Goal: Transaction & Acquisition: Purchase product/service

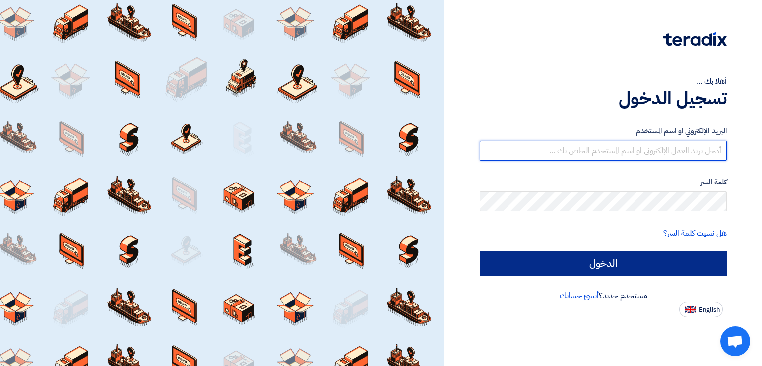
type input "[EMAIL_ADDRESS][DOMAIN_NAME]"
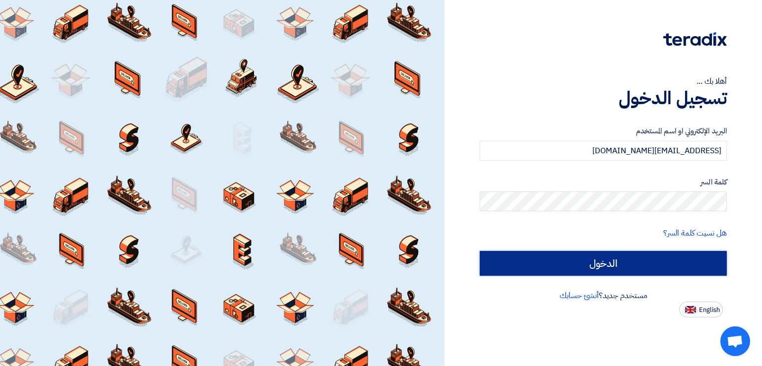
click at [591, 264] on input "الدخول" at bounding box center [603, 263] width 247 height 25
click at [605, 258] on input "الدخول" at bounding box center [603, 263] width 247 height 25
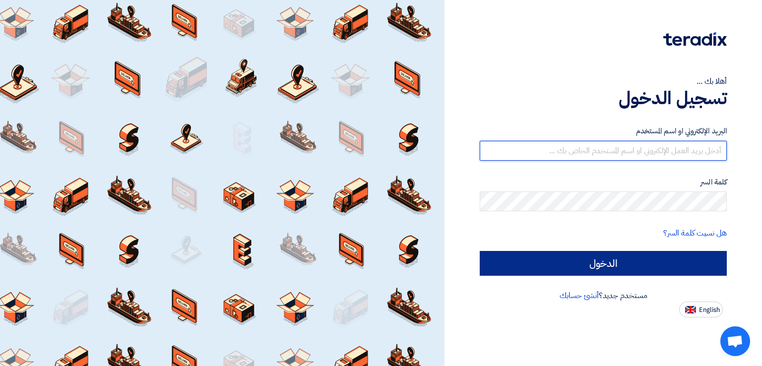
type input "[EMAIL_ADDRESS][DOMAIN_NAME]"
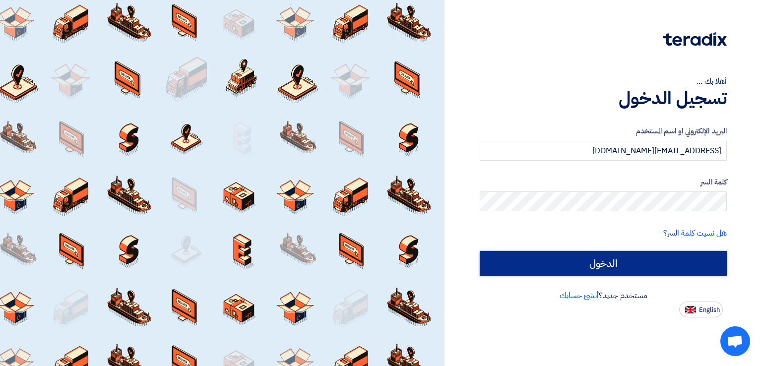
click at [491, 270] on input "الدخول" at bounding box center [603, 263] width 247 height 25
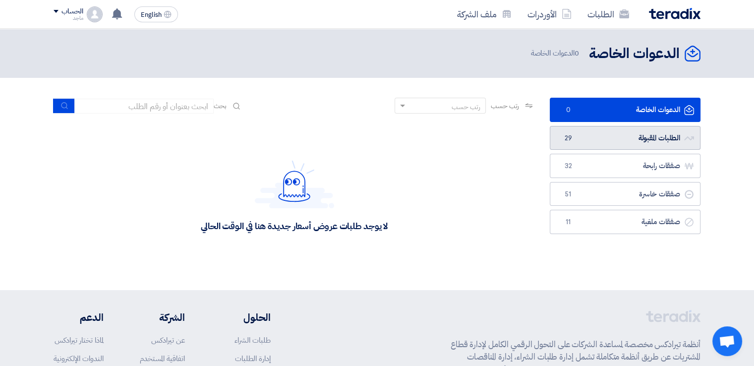
click at [573, 139] on span "29" at bounding box center [568, 138] width 12 height 10
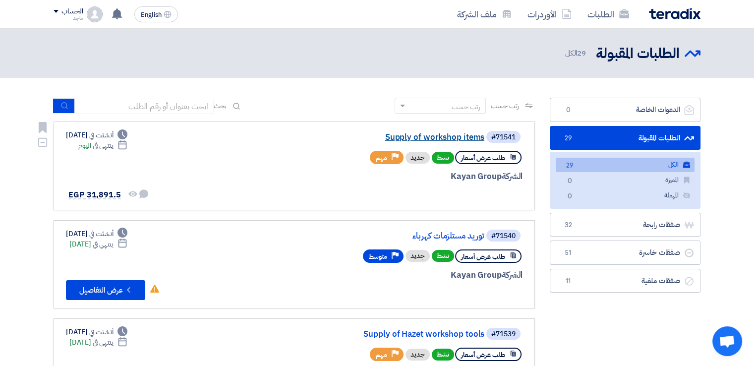
click at [448, 136] on link "Supply of workshop items" at bounding box center [385, 137] width 198 height 9
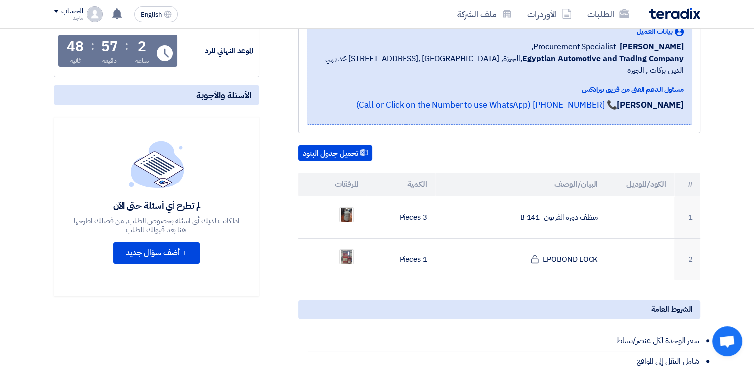
scroll to position [173, 0]
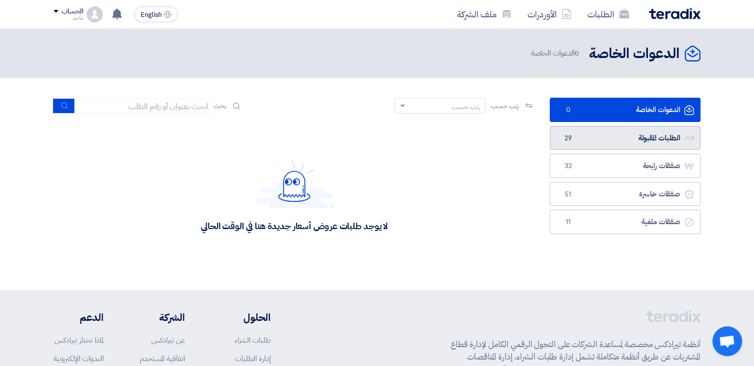
click at [566, 134] on span "29" at bounding box center [568, 138] width 12 height 10
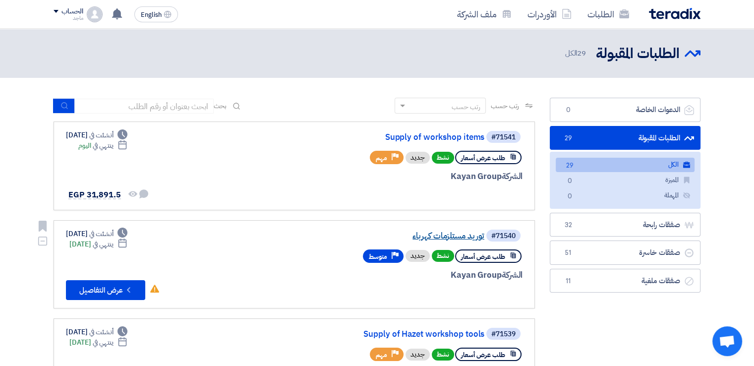
click at [456, 237] on link "توريد مستلزمات كهرباء" at bounding box center [385, 236] width 198 height 9
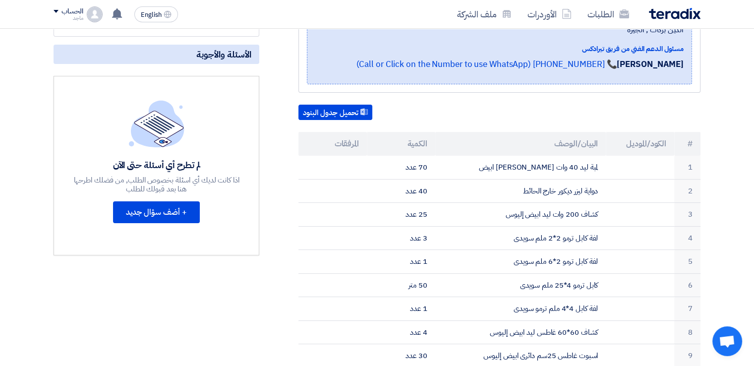
scroll to position [210, 0]
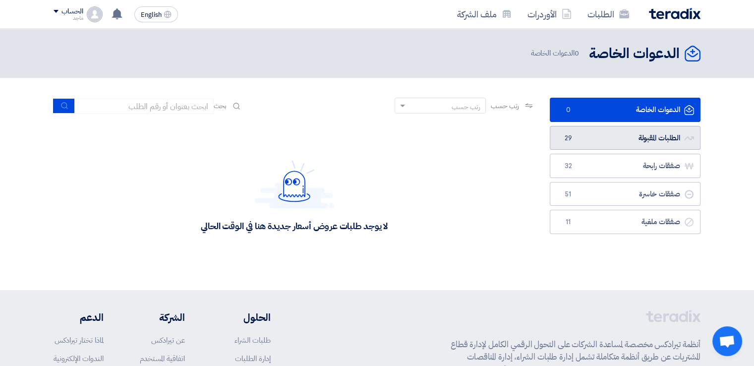
click at [646, 140] on link "الطلبات المقبولة الطلبات المقبولة 29" at bounding box center [625, 138] width 151 height 24
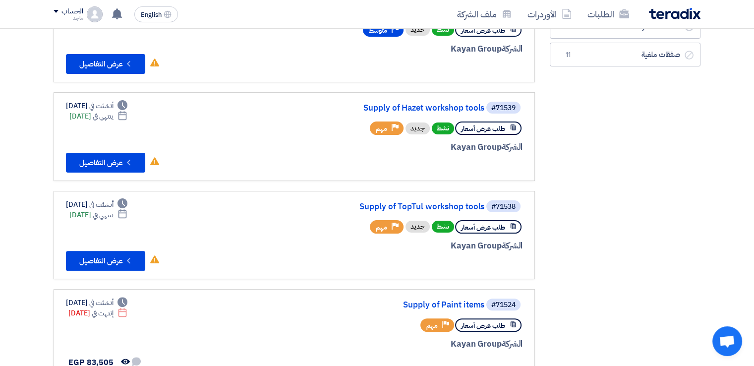
scroll to position [234, 0]
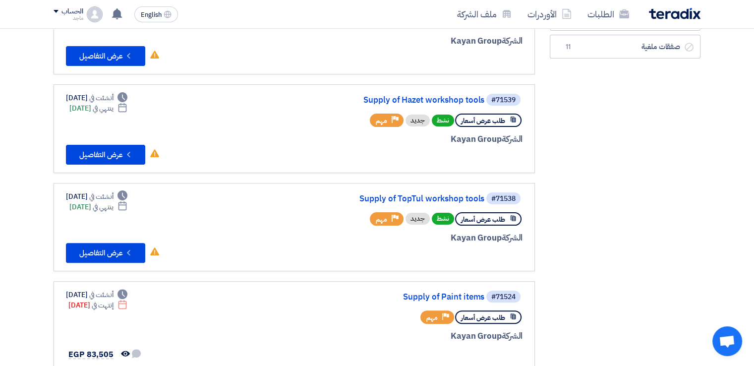
click at [454, 101] on link "Supply of Hazet workshop tools" at bounding box center [385, 100] width 198 height 9
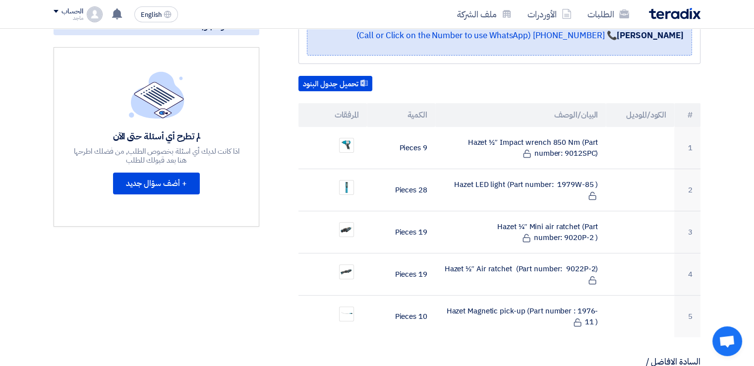
scroll to position [237, 0]
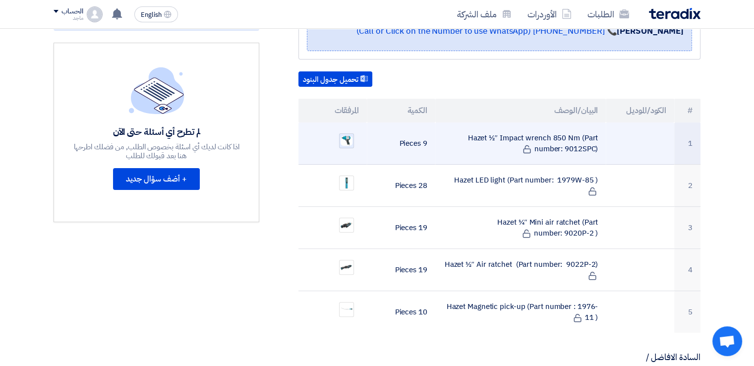
click at [345, 135] on img at bounding box center [347, 141] width 14 height 12
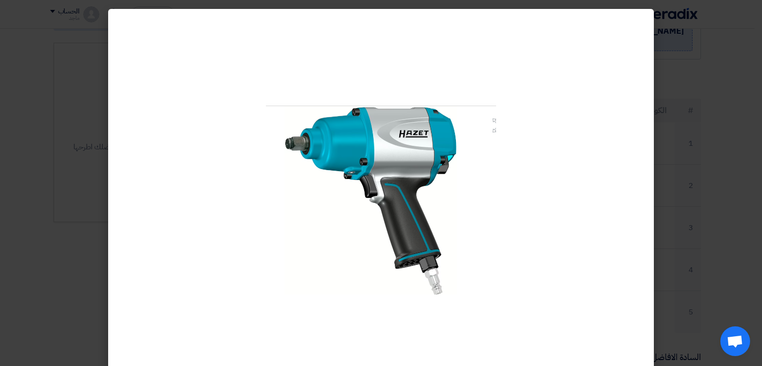
click at [78, 190] on modal-container at bounding box center [381, 183] width 762 height 366
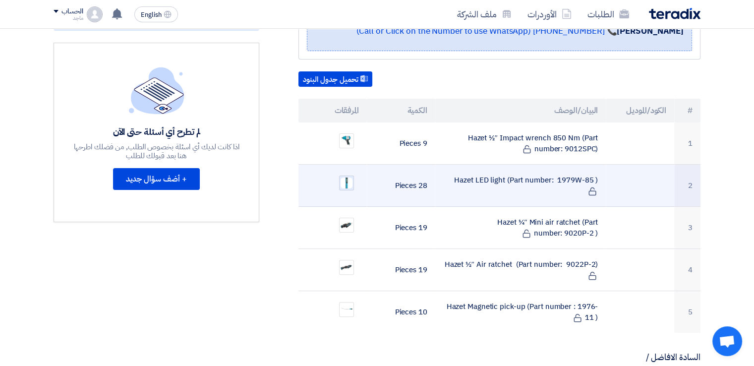
click at [349, 176] on div at bounding box center [346, 183] width 15 height 15
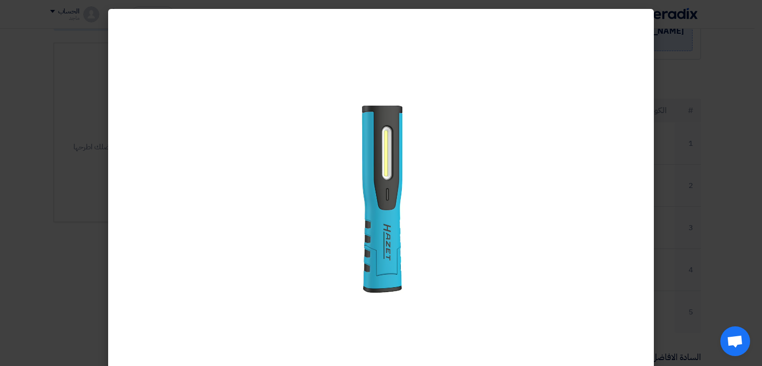
click at [35, 221] on modal-container at bounding box center [381, 183] width 762 height 366
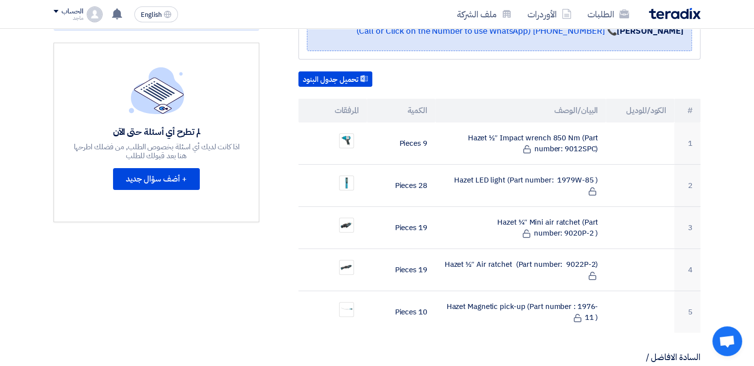
scroll to position [0, 0]
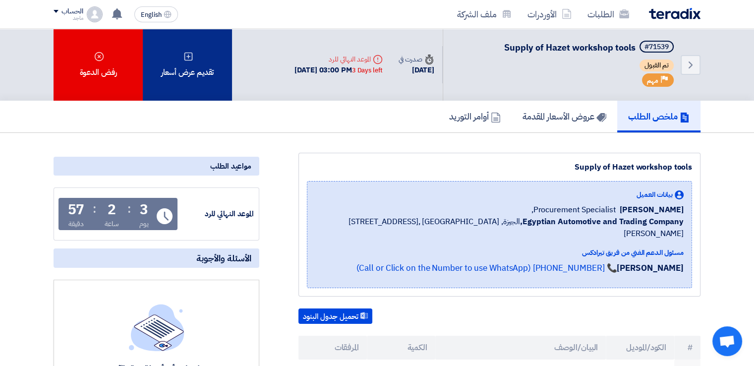
click at [214, 96] on div "تقديم عرض أسعار" at bounding box center [187, 65] width 89 height 72
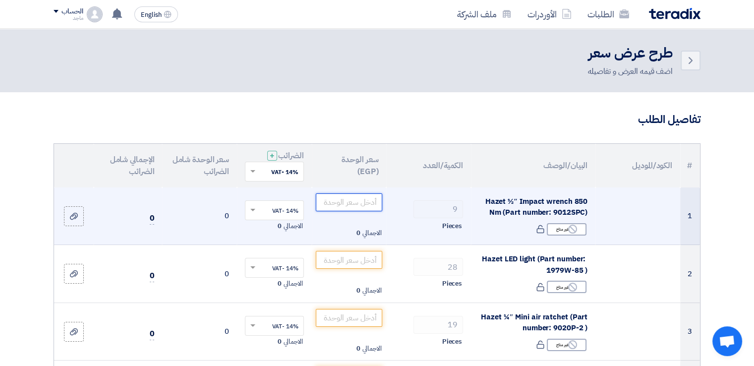
click at [336, 200] on input "number" at bounding box center [349, 202] width 67 height 18
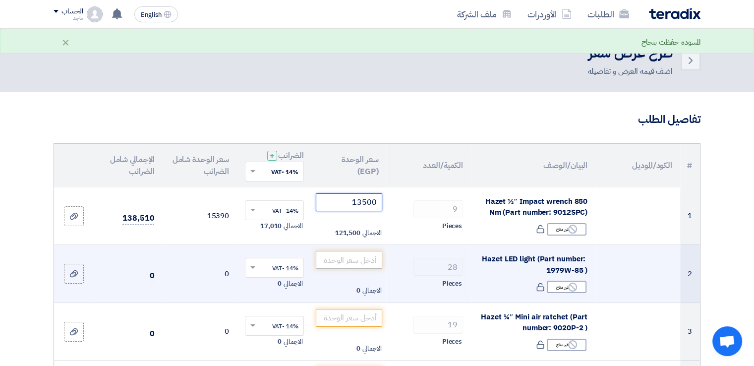
type input "13500"
click at [341, 260] on input "number" at bounding box center [349, 260] width 67 height 18
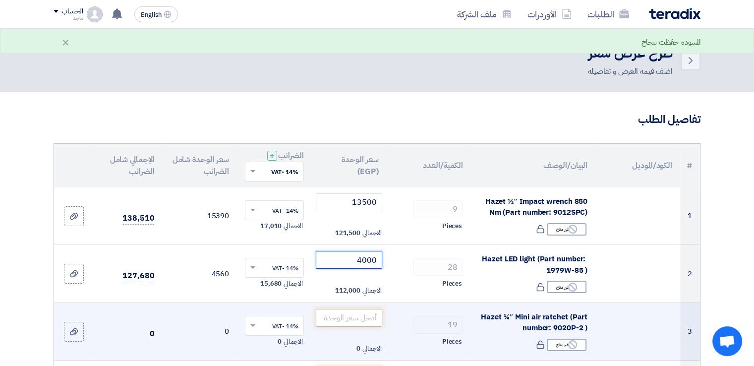
type input "4000"
click at [339, 320] on input "number" at bounding box center [349, 318] width 67 height 18
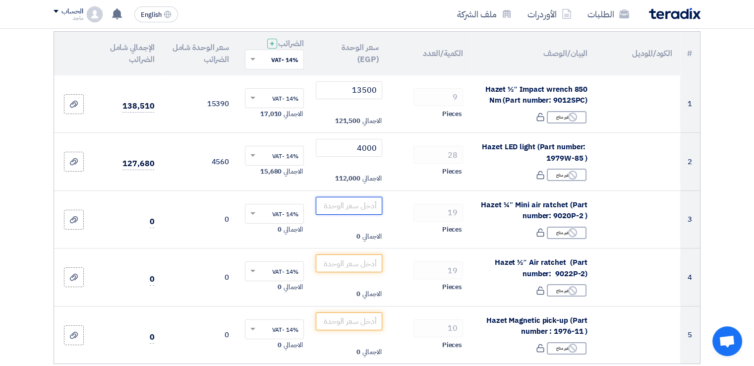
scroll to position [120, 0]
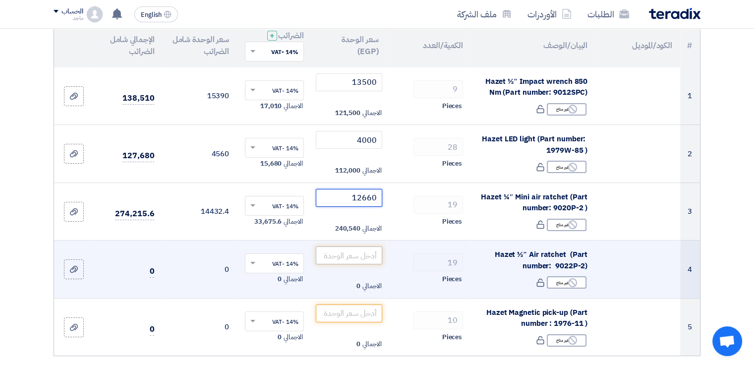
type input "12660"
click at [366, 254] on input "number" at bounding box center [349, 255] width 67 height 18
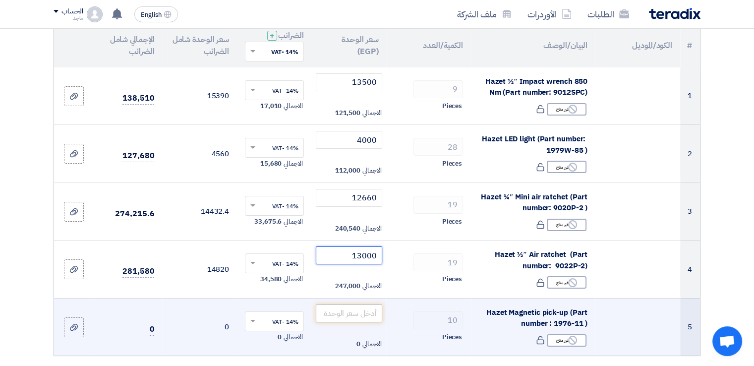
type input "13000"
click at [333, 310] on input "number" at bounding box center [349, 313] width 67 height 18
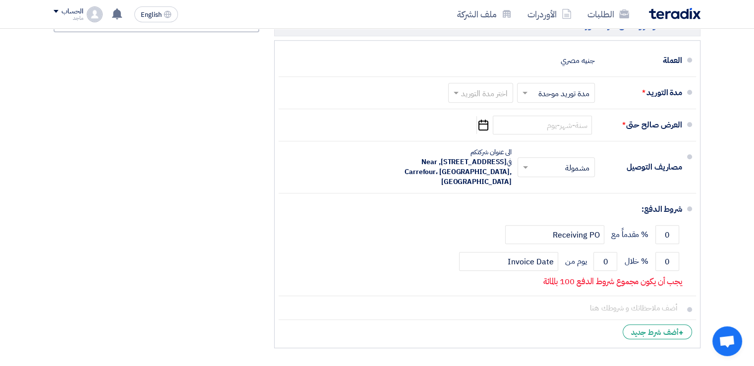
scroll to position [764, 0]
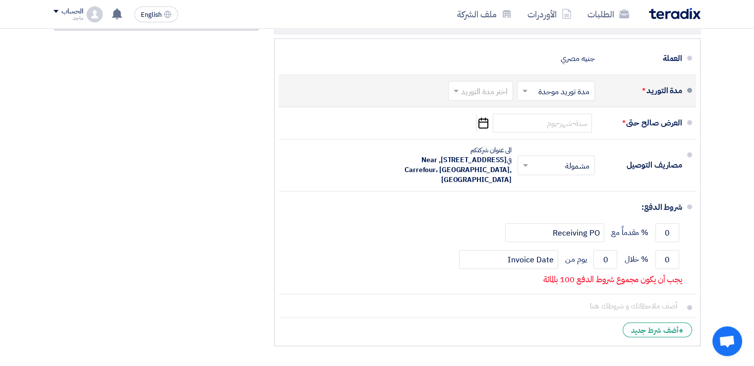
type input "4500"
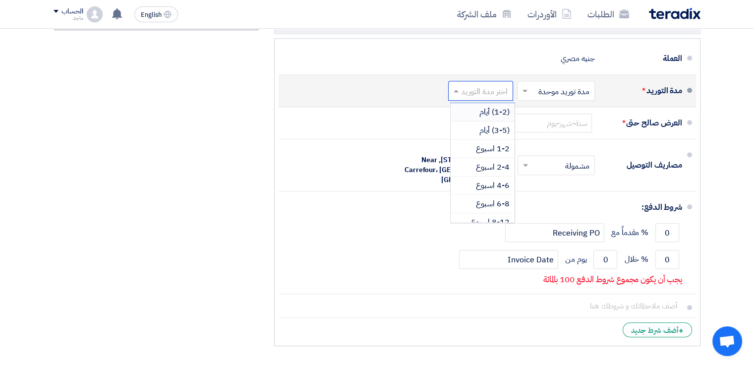
click at [460, 88] on span at bounding box center [455, 91] width 12 height 10
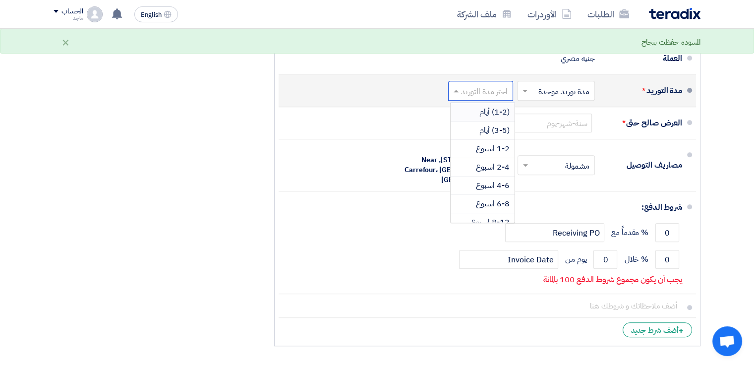
click at [473, 112] on div "(1-2) أيام" at bounding box center [483, 112] width 64 height 18
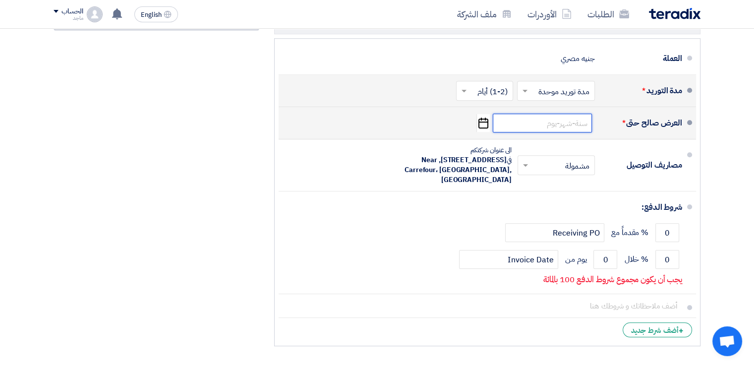
click at [533, 128] on input at bounding box center [542, 123] width 99 height 19
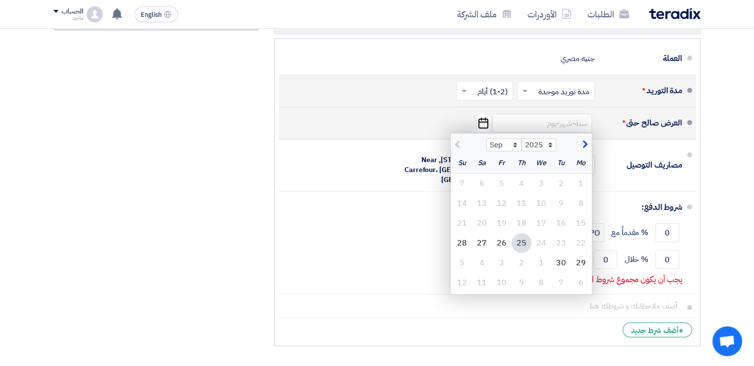
click at [517, 237] on div "25" at bounding box center [522, 243] width 20 height 20
type input "9/25/2025"
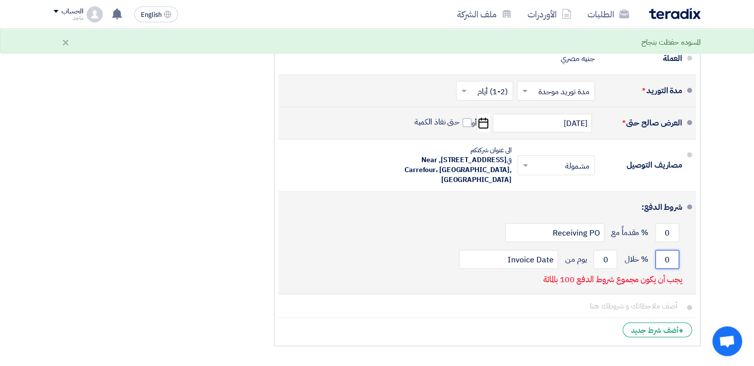
click at [659, 255] on input "0" at bounding box center [668, 259] width 24 height 19
type input "100"
click at [596, 260] on input "0" at bounding box center [606, 259] width 24 height 19
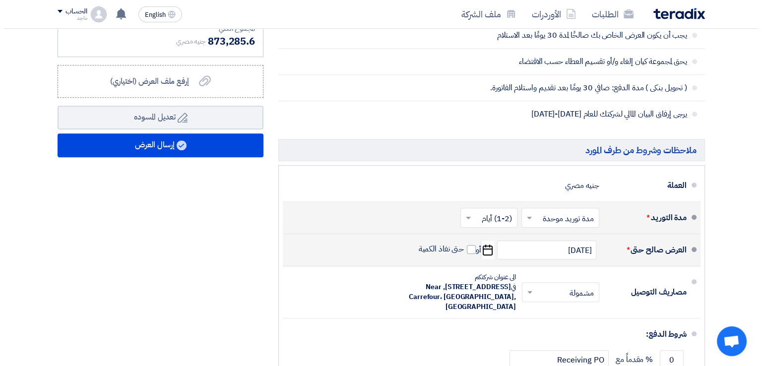
scroll to position [625, 0]
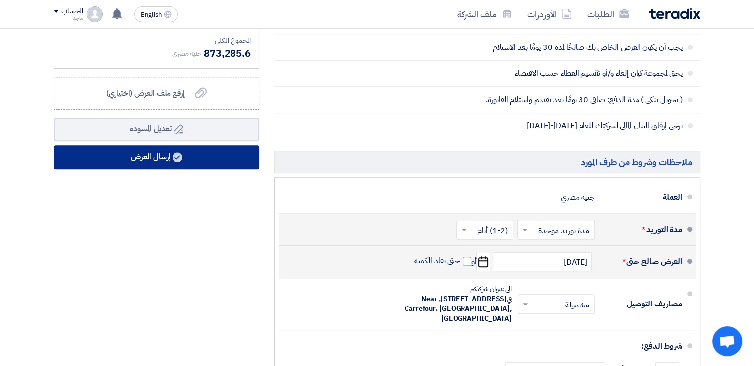
type input "30"
click at [161, 155] on button "إرسال العرض" at bounding box center [157, 157] width 206 height 24
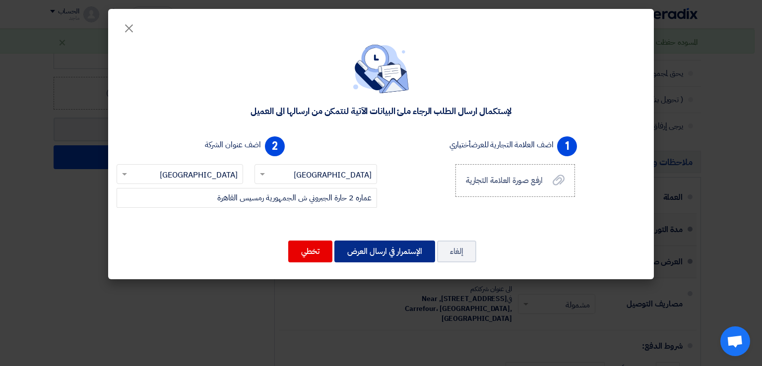
click at [360, 248] on button "الإستمرار في ارسال العرض" at bounding box center [384, 251] width 101 height 22
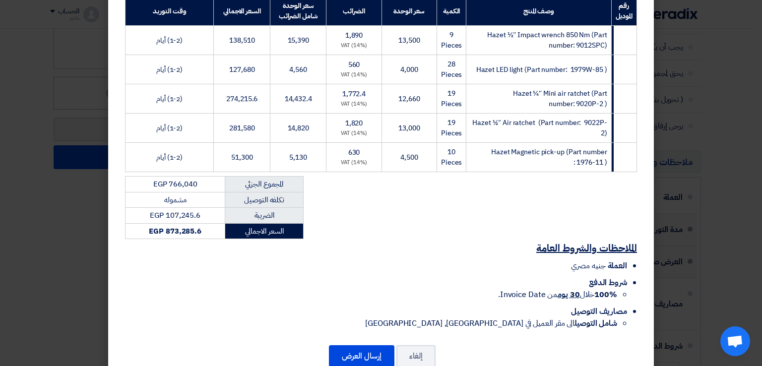
scroll to position [187, 0]
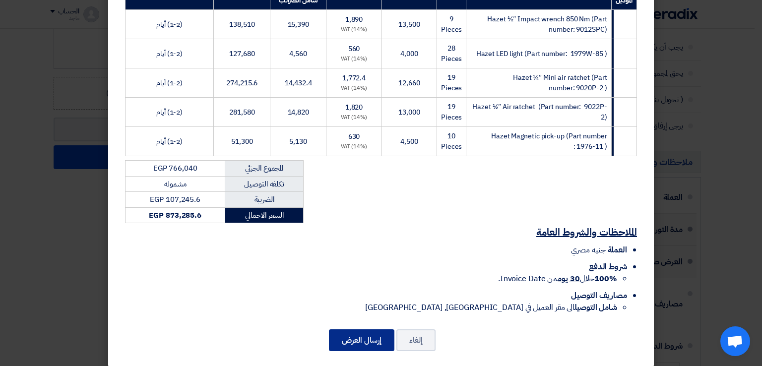
click at [357, 330] on button "إرسال العرض" at bounding box center [361, 340] width 65 height 22
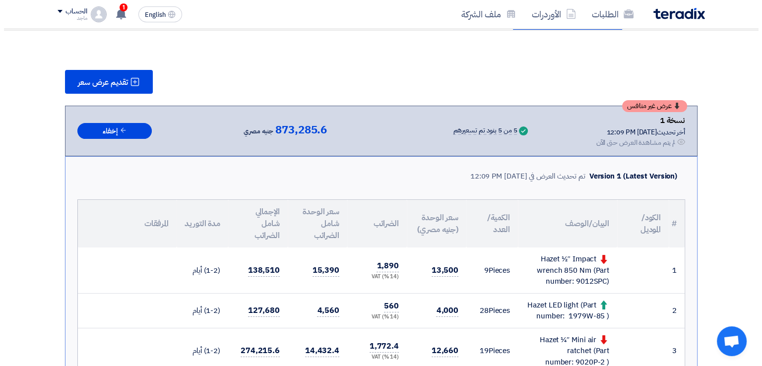
scroll to position [89, 0]
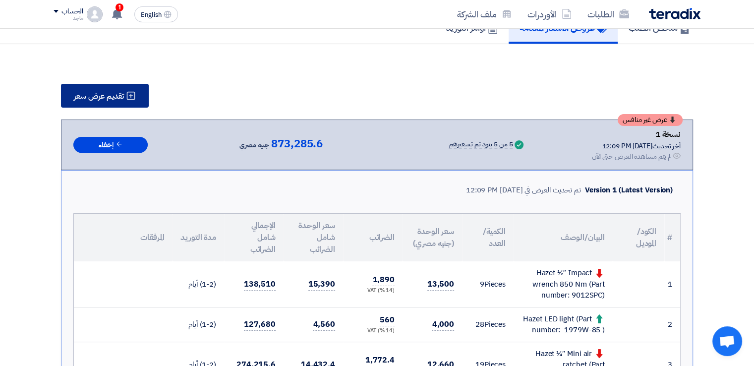
click at [108, 100] on span "تقديم عرض سعر" at bounding box center [99, 96] width 50 height 8
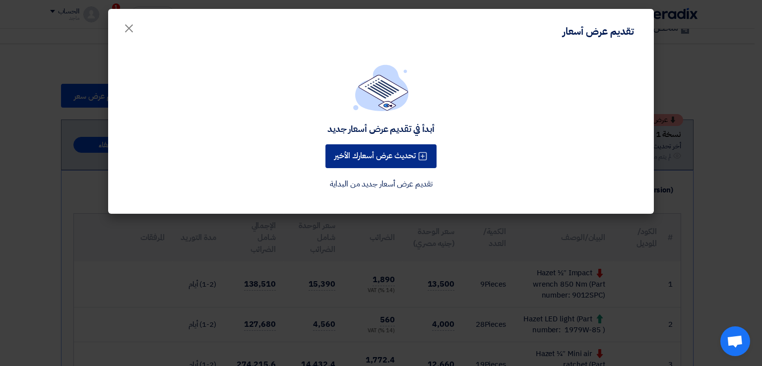
click at [341, 152] on button "تحديث عرض أسعارك الأخير" at bounding box center [380, 156] width 111 height 24
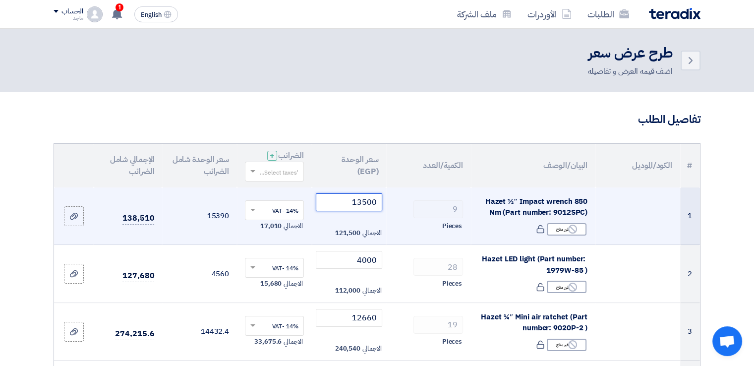
click at [343, 201] on input "13500" at bounding box center [349, 202] width 67 height 18
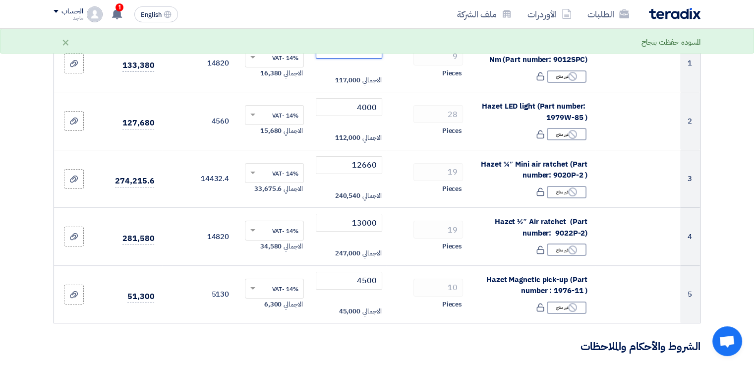
scroll to position [168, 0]
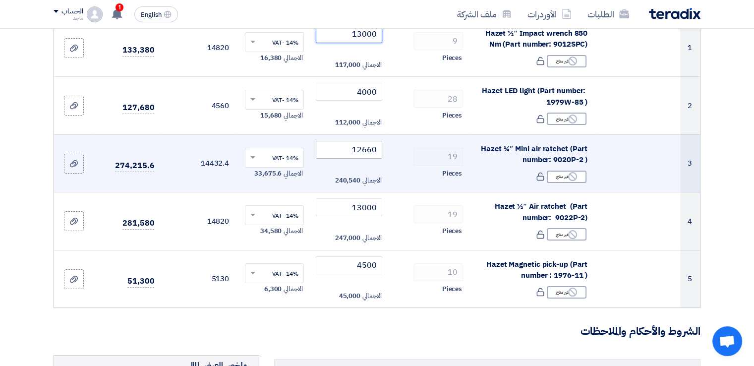
type input "13000"
click at [339, 152] on input "12660" at bounding box center [349, 150] width 67 height 18
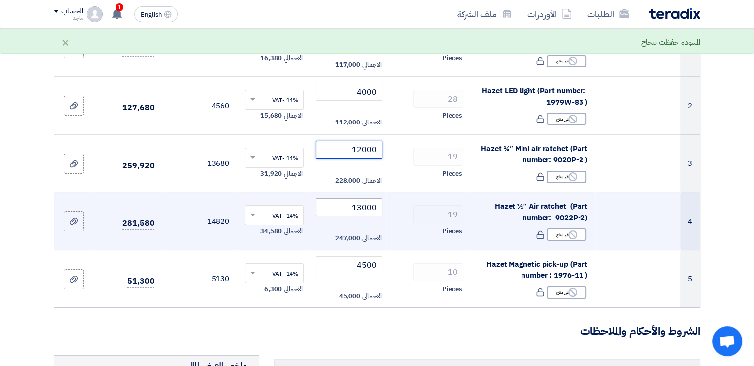
type input "12000"
click at [340, 207] on input "13000" at bounding box center [349, 207] width 67 height 18
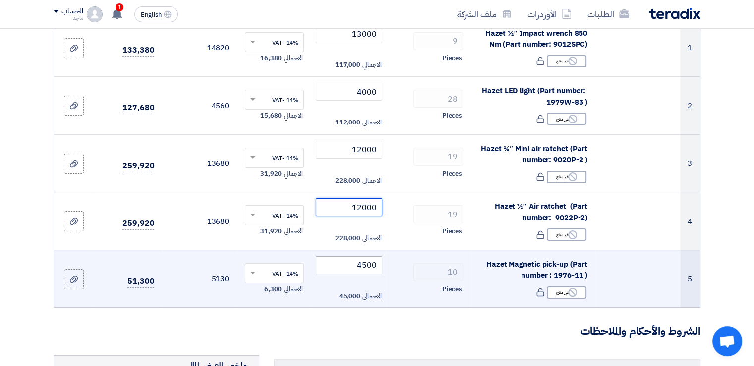
type input "12000"
click at [342, 266] on input "4500" at bounding box center [349, 265] width 67 height 18
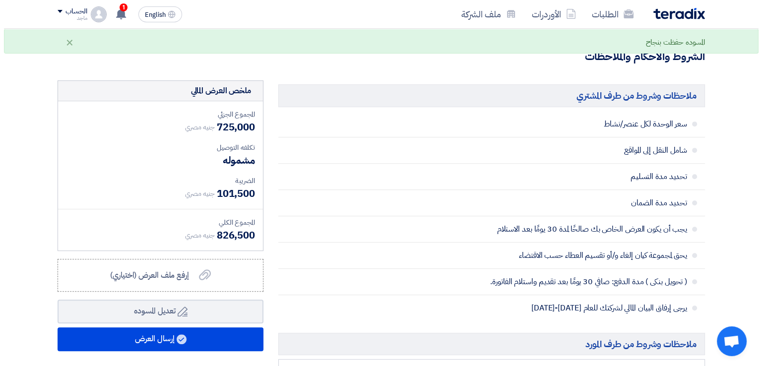
scroll to position [444, 0]
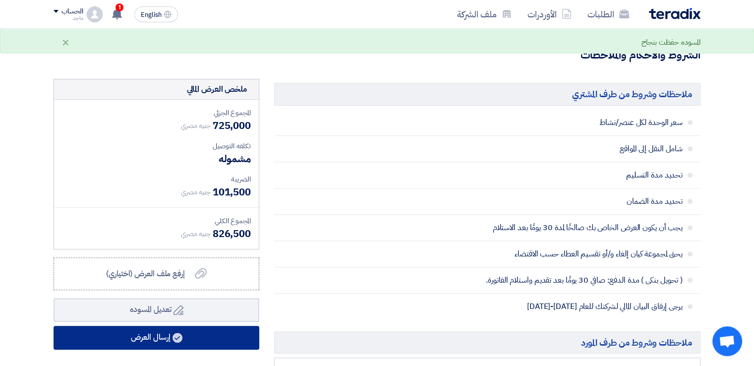
type input "4000"
click at [232, 332] on button "إرسال العرض" at bounding box center [157, 338] width 206 height 24
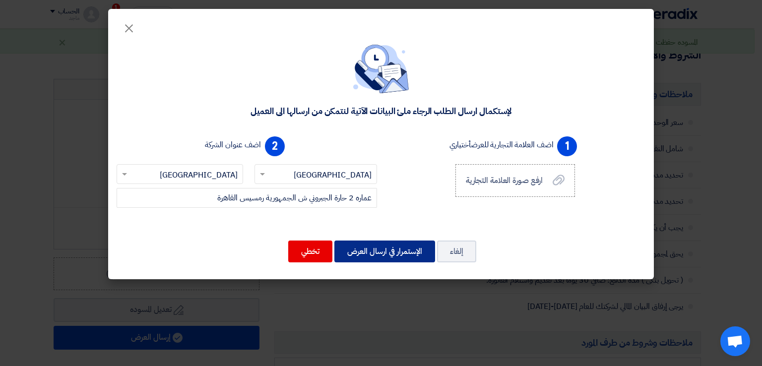
click at [369, 250] on button "الإستمرار في ارسال العرض" at bounding box center [384, 251] width 101 height 22
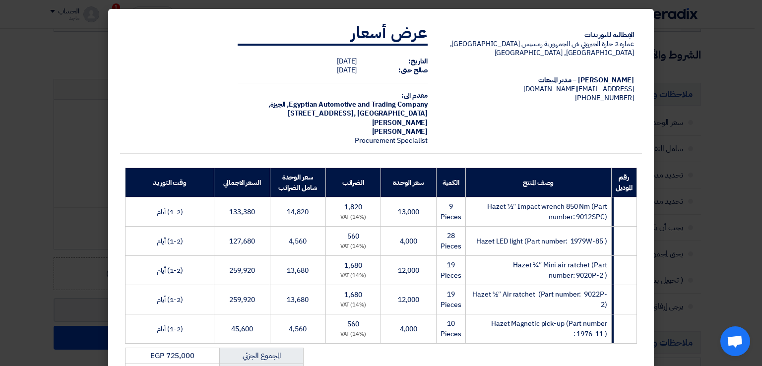
scroll to position [187, 0]
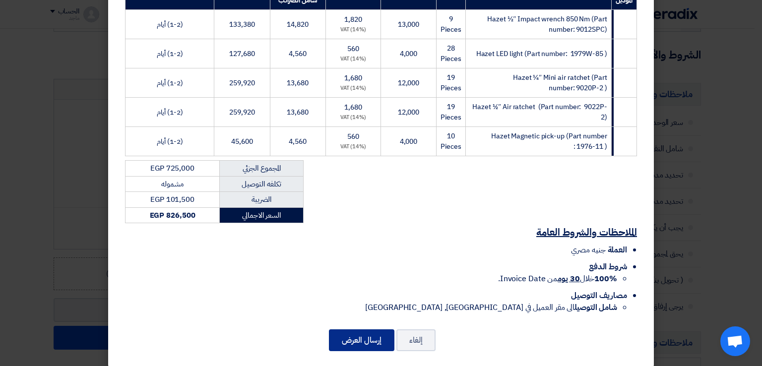
click at [353, 329] on button "إرسال العرض" at bounding box center [361, 340] width 65 height 22
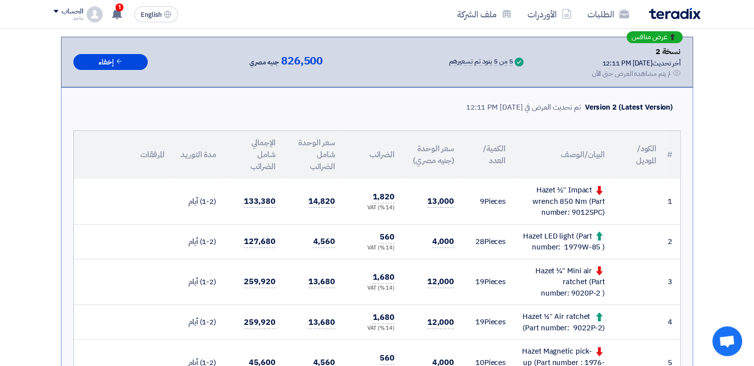
scroll to position [190, 0]
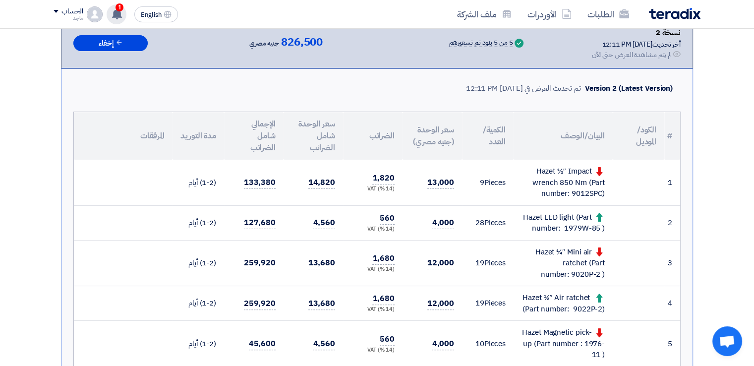
click at [122, 11] on icon at bounding box center [117, 13] width 11 height 11
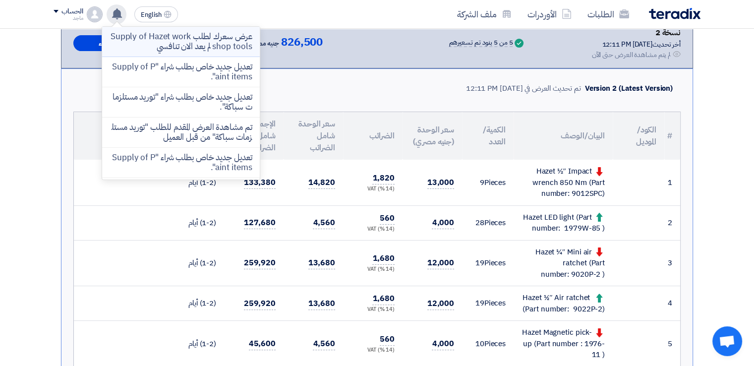
click at [149, 40] on p "عرض سعرك لطلب Supply of Hazet workshop tools لم يعد الان تنافسي" at bounding box center [181, 42] width 142 height 20
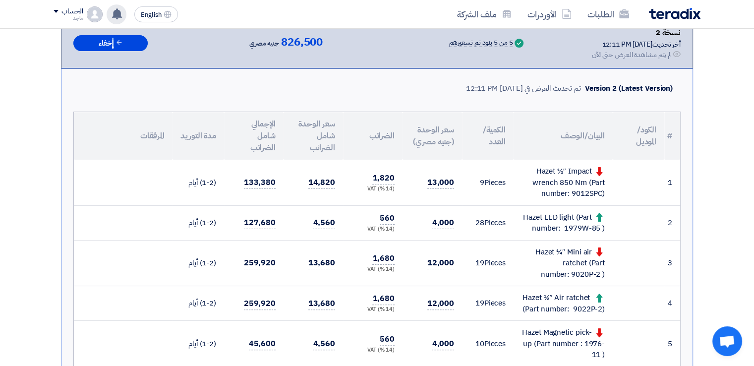
click at [149, 40] on div "عرض منافس نسخة 2 أخر تحديث 25 Sep 2025, 12:11 PM Offer is Seen لم يتم مشاهدة ال…" at bounding box center [376, 43] width 607 height 34
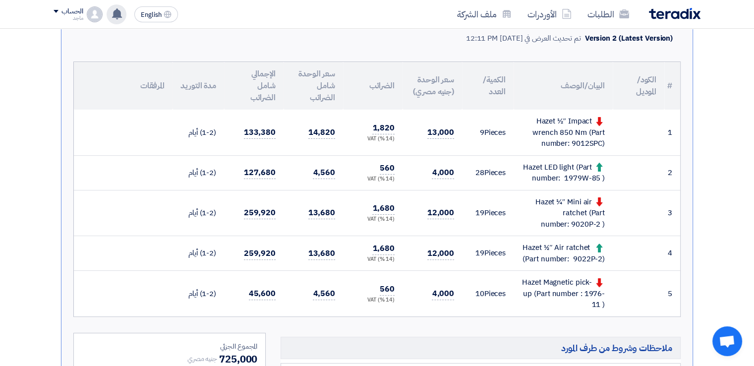
scroll to position [245, 0]
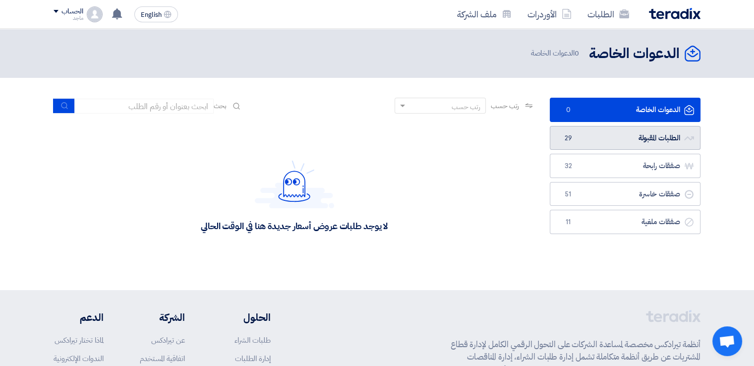
click at [558, 134] on link "الطلبات المقبولة الطلبات المقبولة 29" at bounding box center [625, 138] width 151 height 24
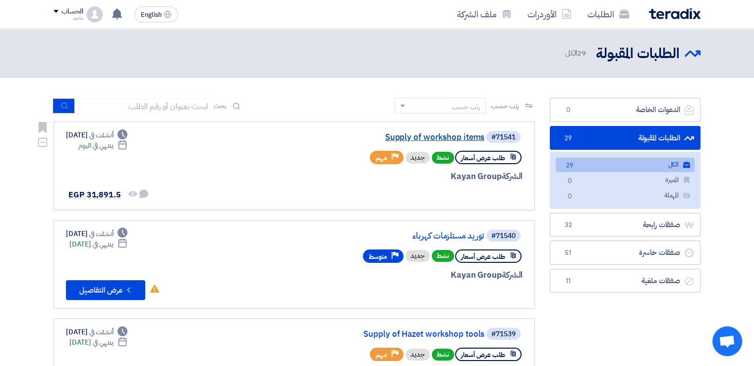
click at [404, 136] on link "Supply of workshop items" at bounding box center [385, 137] width 198 height 9
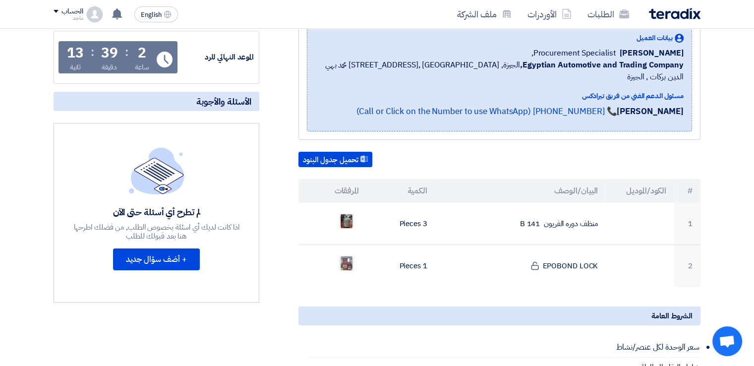
scroll to position [180, 0]
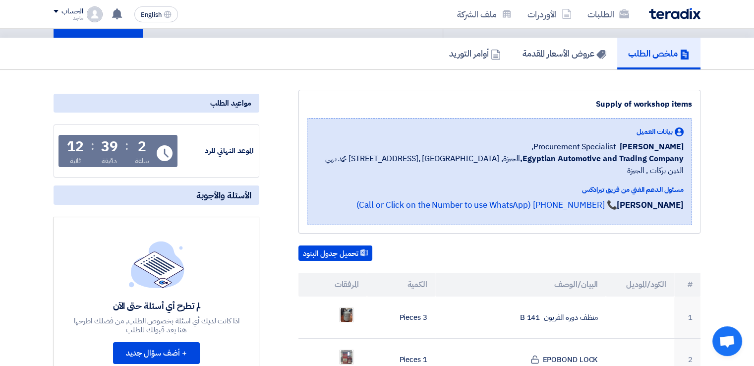
click at [402, 96] on div "Supply of workshop items بيانات العميل Fady Mahmoud Procurement Specialist, Egy…" at bounding box center [500, 162] width 402 height 144
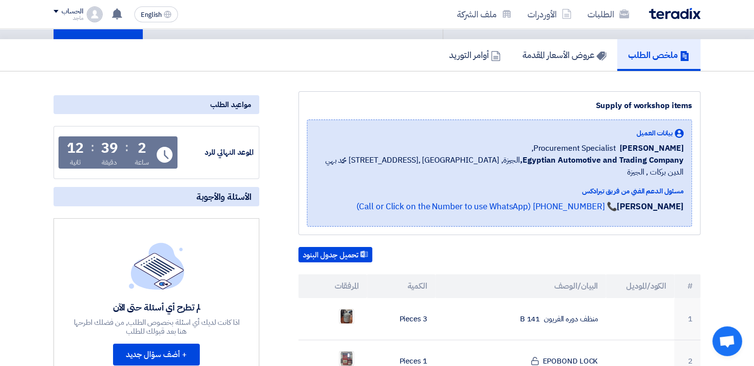
click at [402, 96] on div "Supply of workshop items بيانات العميل Fady Mahmoud Procurement Specialist, Egy…" at bounding box center [500, 163] width 402 height 144
click at [541, 52] on h5 "عروض الأسعار المقدمة" at bounding box center [565, 54] width 84 height 11
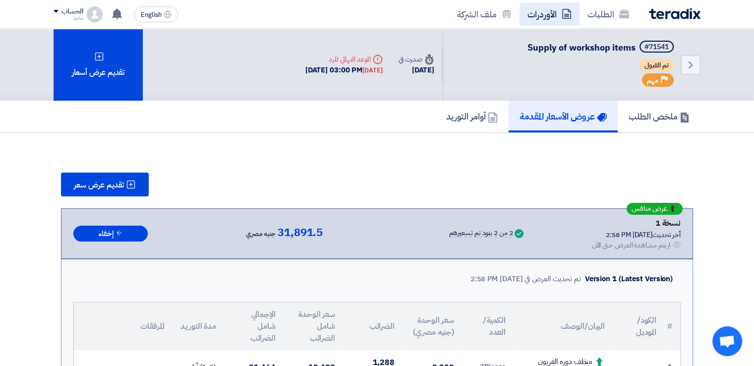
click at [534, 18] on link "الأوردرات" at bounding box center [550, 13] width 60 height 23
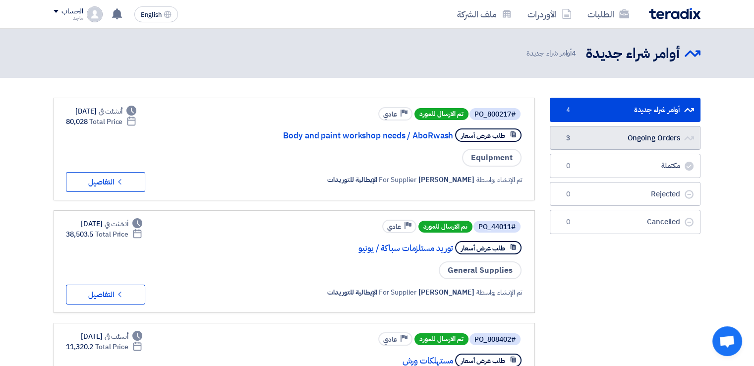
click at [581, 137] on link "Ongoing Orders Ongoing Orders 3" at bounding box center [625, 138] width 151 height 24
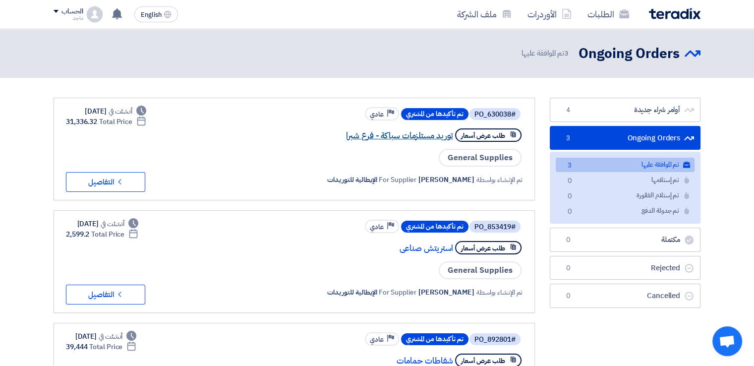
click at [429, 136] on link "توريد مستلزمات سباكة - فرع شبرا" at bounding box center [354, 135] width 198 height 9
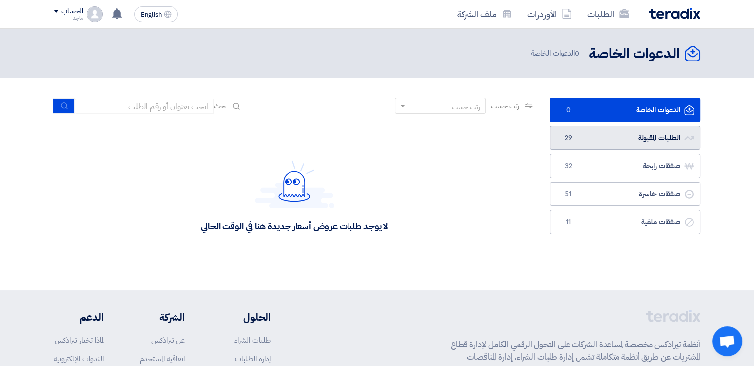
click at [675, 130] on link "الطلبات المقبولة الطلبات المقبولة 29" at bounding box center [625, 138] width 151 height 24
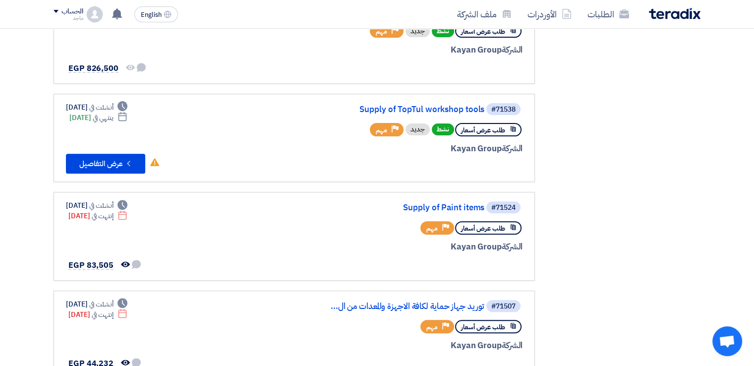
scroll to position [378, 0]
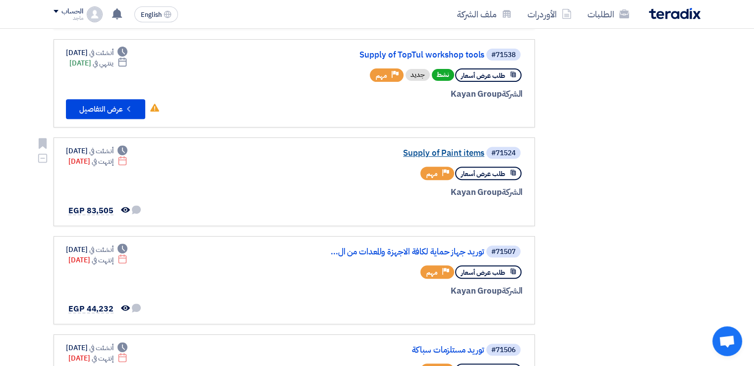
click at [436, 151] on link "Supply of Paint items" at bounding box center [385, 153] width 198 height 9
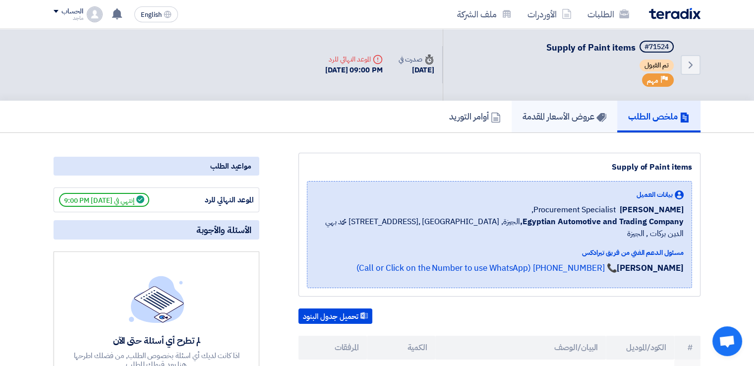
click at [555, 114] on h5 "عروض الأسعار المقدمة" at bounding box center [565, 116] width 84 height 11
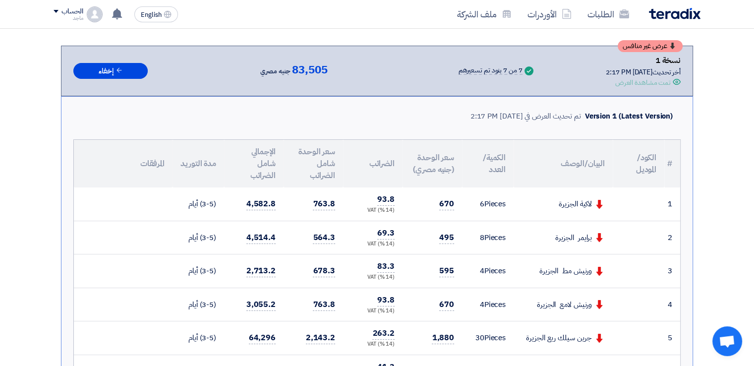
scroll to position [107, 0]
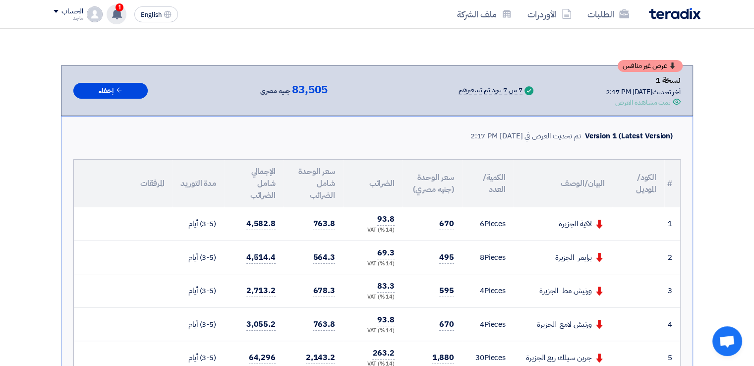
click at [120, 9] on span "1" at bounding box center [120, 7] width 8 height 8
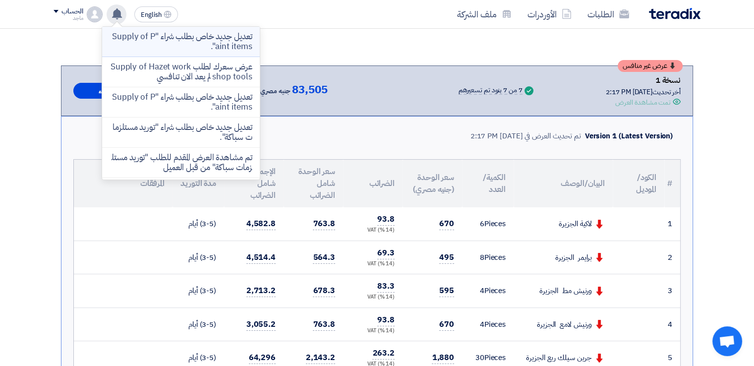
click at [136, 38] on p "تعديل جديد خاص بطلب شراء "Supply of Paint items"." at bounding box center [181, 42] width 142 height 20
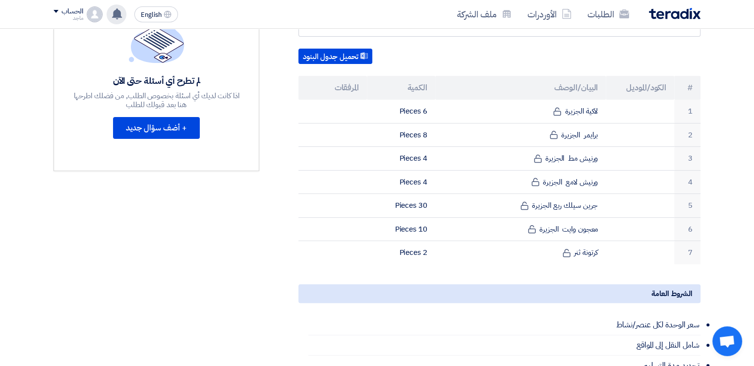
scroll to position [261, 0]
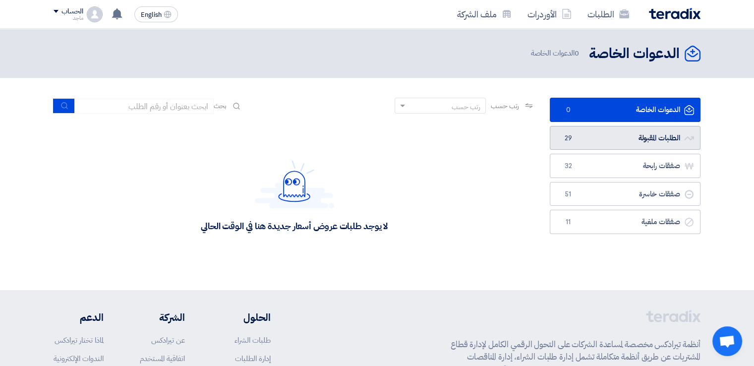
click at [655, 136] on link "الطلبات المقبولة الطلبات المقبولة 29" at bounding box center [625, 138] width 151 height 24
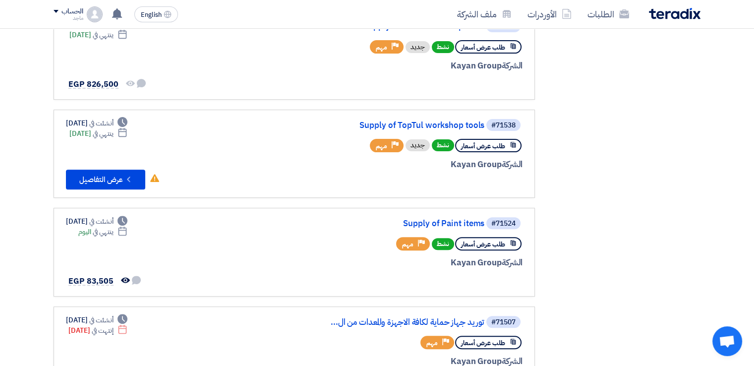
scroll to position [311, 0]
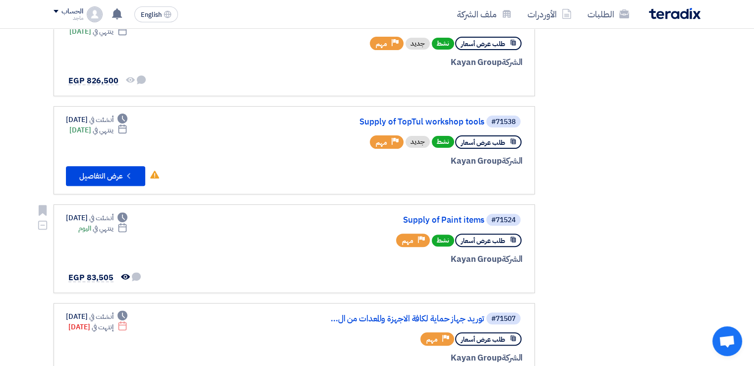
click at [452, 213] on div "#71524 Supply of Paint items" at bounding box center [403, 220] width 239 height 14
click at [452, 218] on link "Supply of Paint items" at bounding box center [385, 220] width 198 height 9
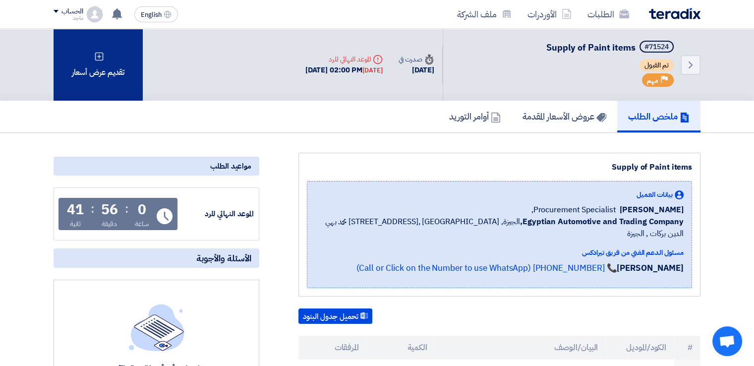
click at [103, 67] on div "تقديم عرض أسعار" at bounding box center [98, 65] width 89 height 72
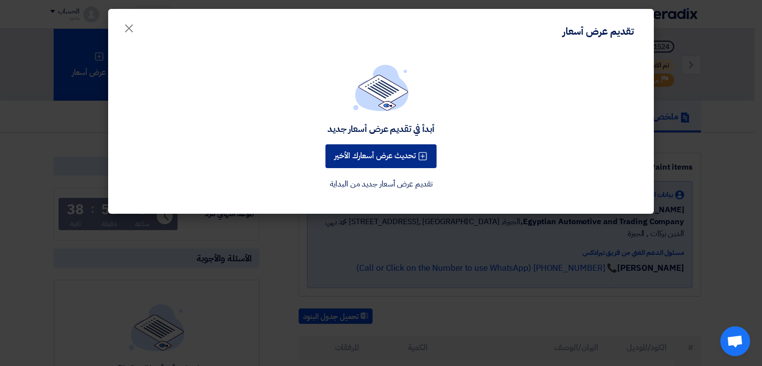
click at [375, 156] on button "تحديث عرض أسعارك الأخير" at bounding box center [380, 156] width 111 height 24
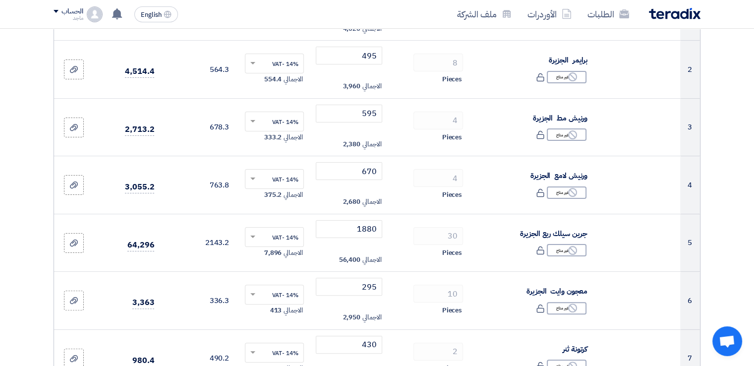
scroll to position [216, 0]
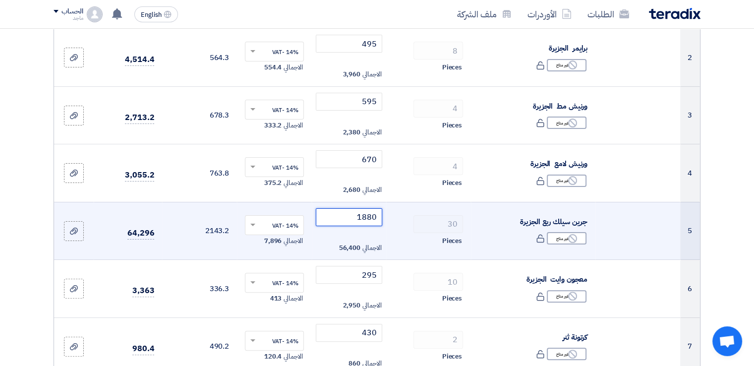
click at [336, 218] on input "1880" at bounding box center [349, 217] width 67 height 18
type input "1"
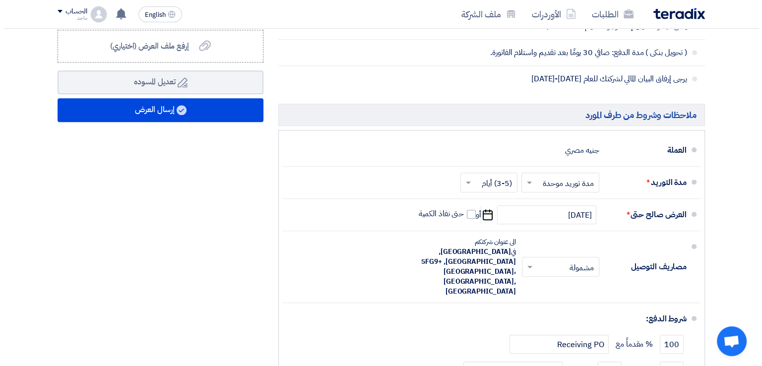
scroll to position [840, 0]
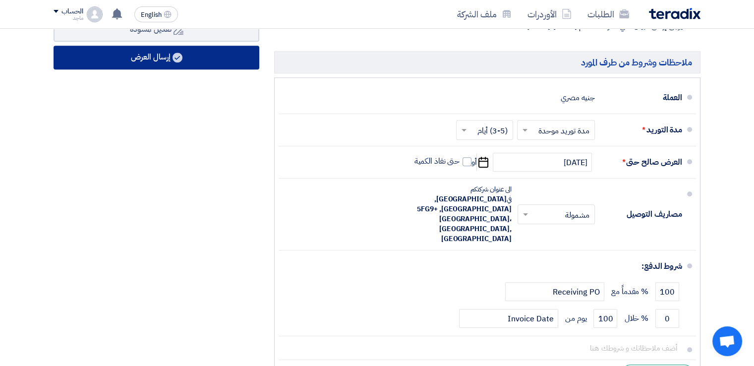
type input "700"
click at [222, 57] on button "إرسال العرض" at bounding box center [157, 58] width 206 height 24
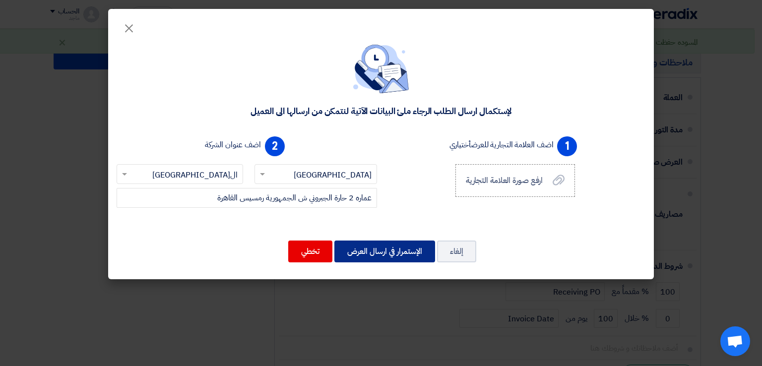
click at [375, 249] on button "الإستمرار في ارسال العرض" at bounding box center [384, 251] width 101 height 22
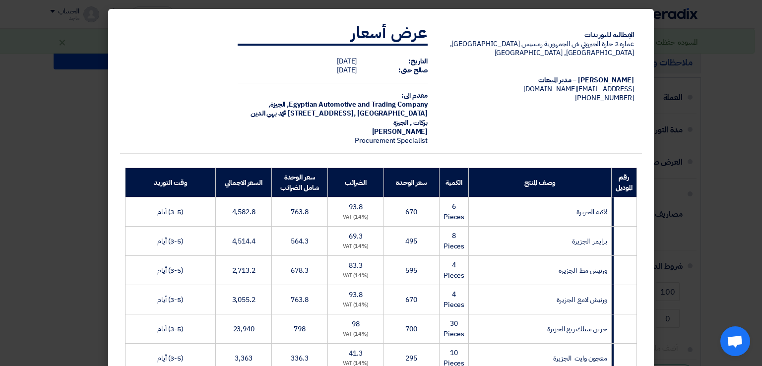
scroll to position [246, 0]
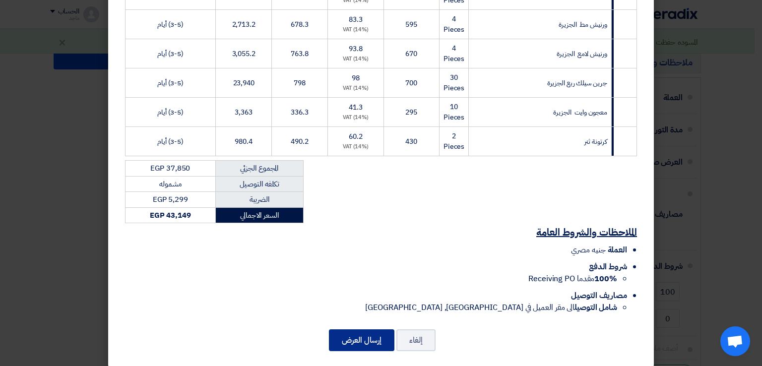
click at [389, 332] on button "إرسال العرض" at bounding box center [361, 340] width 65 height 22
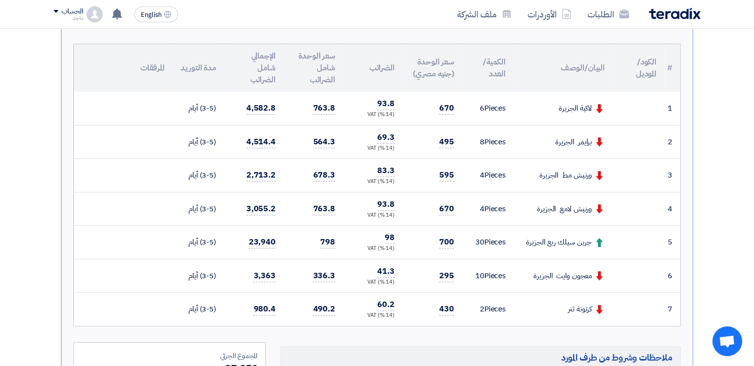
scroll to position [257, 0]
